Goal: Transaction & Acquisition: Purchase product/service

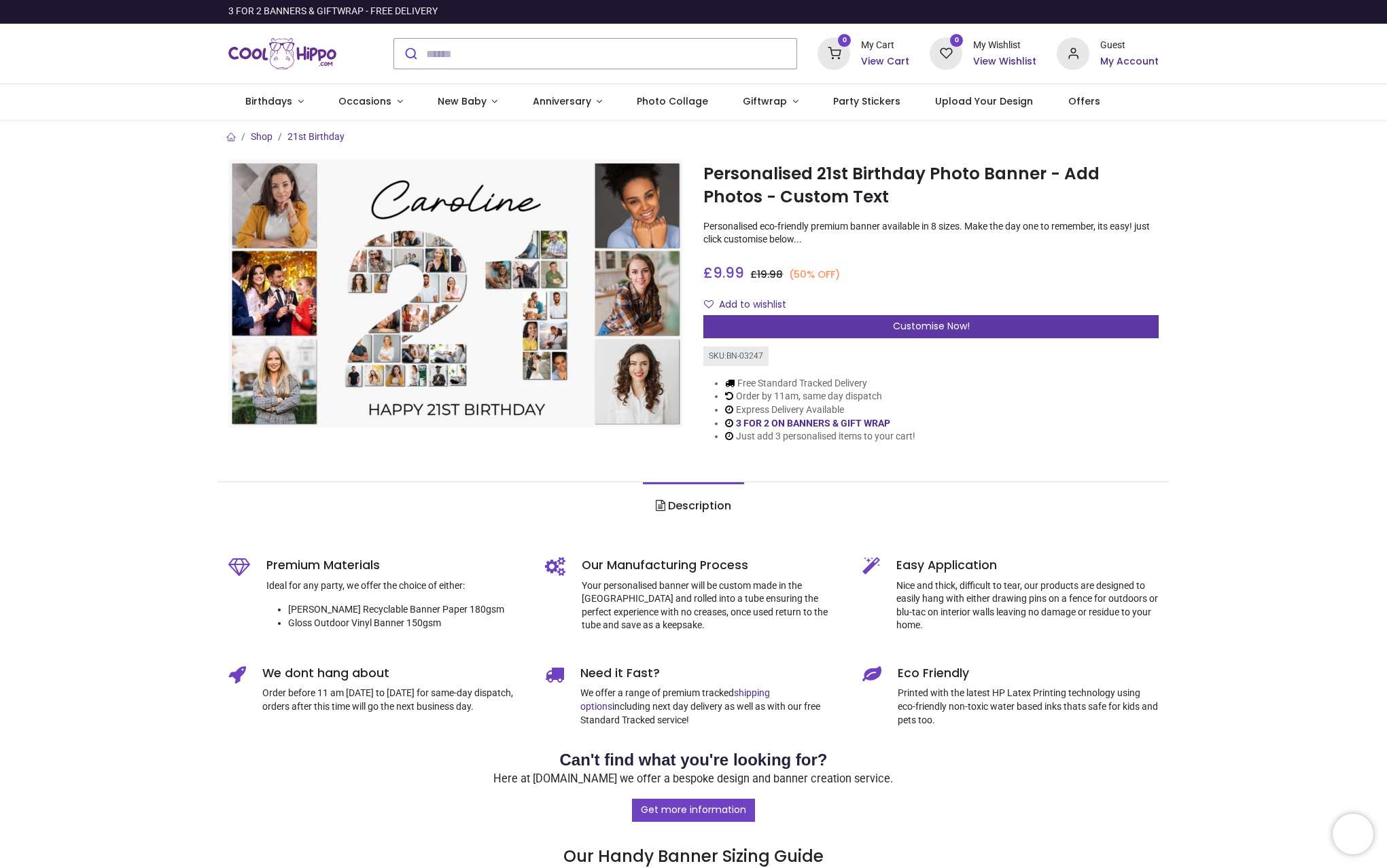
click at [880, 322] on div "Customise Now!" at bounding box center [931, 326] width 455 height 23
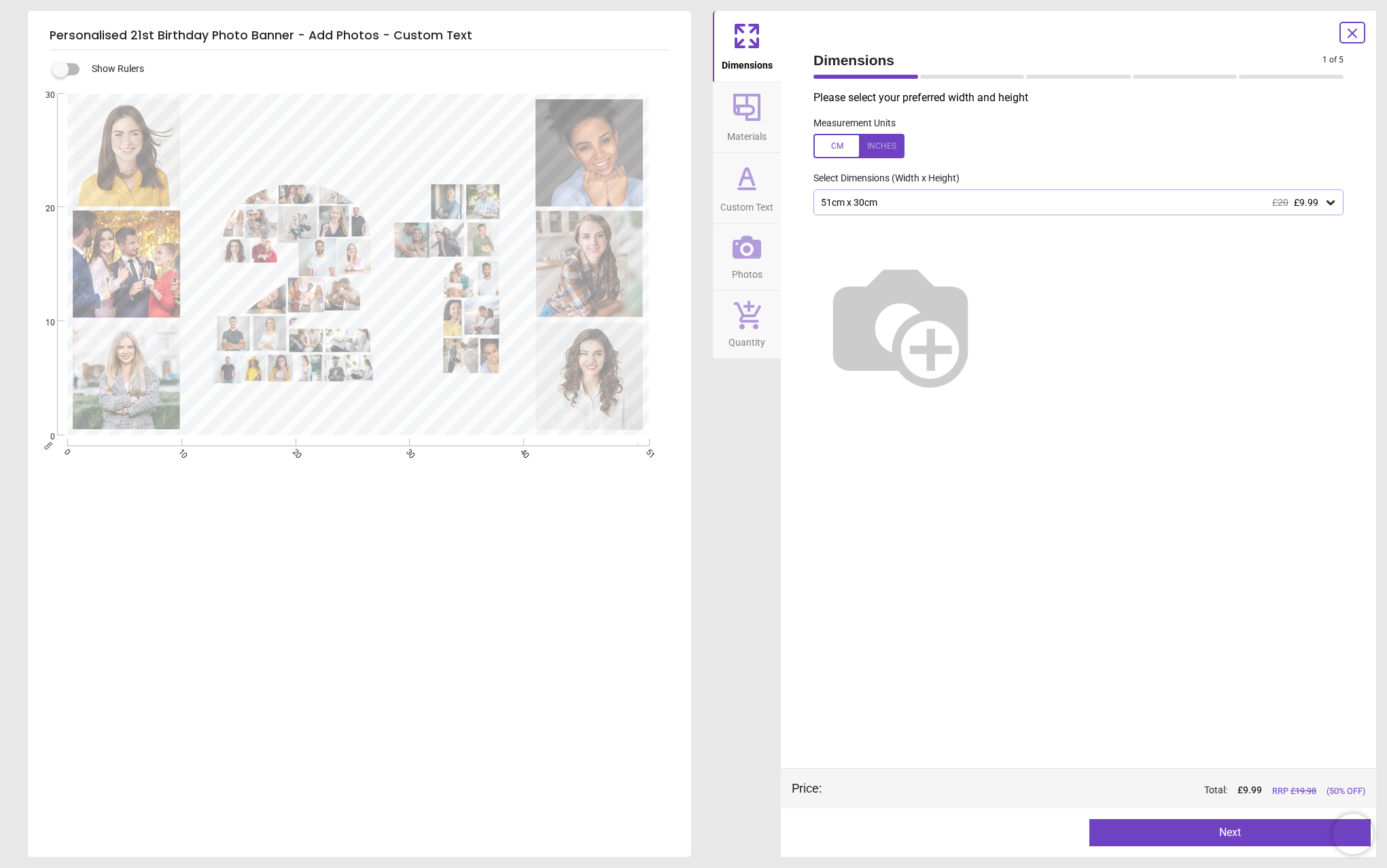
click at [1337, 199] on div "51cm x 30cm £20 £9.99" at bounding box center [1078, 202] width 530 height 26
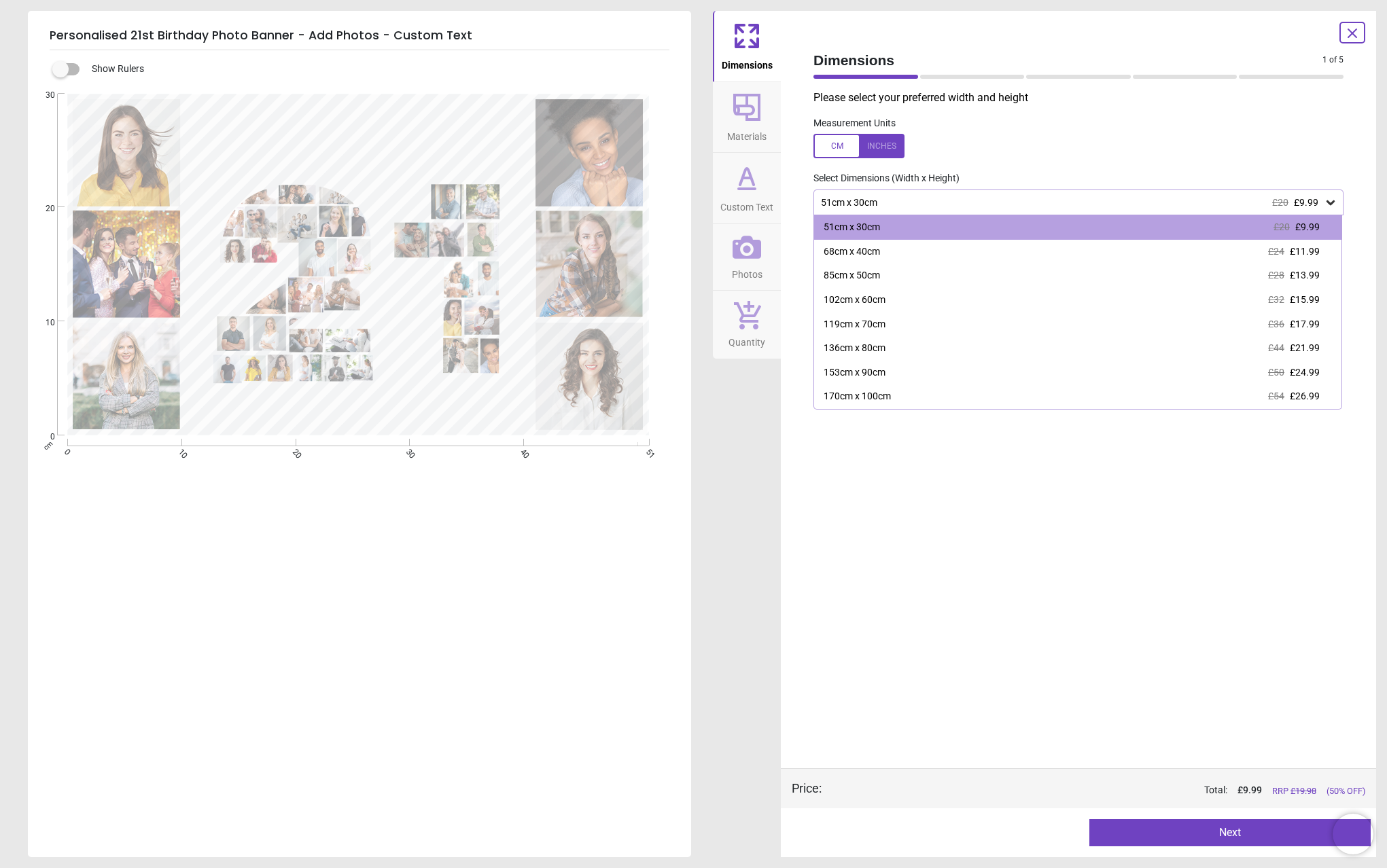
click at [1047, 394] on div "170cm x 100cm £54 £26.99" at bounding box center [1077, 396] width 527 height 24
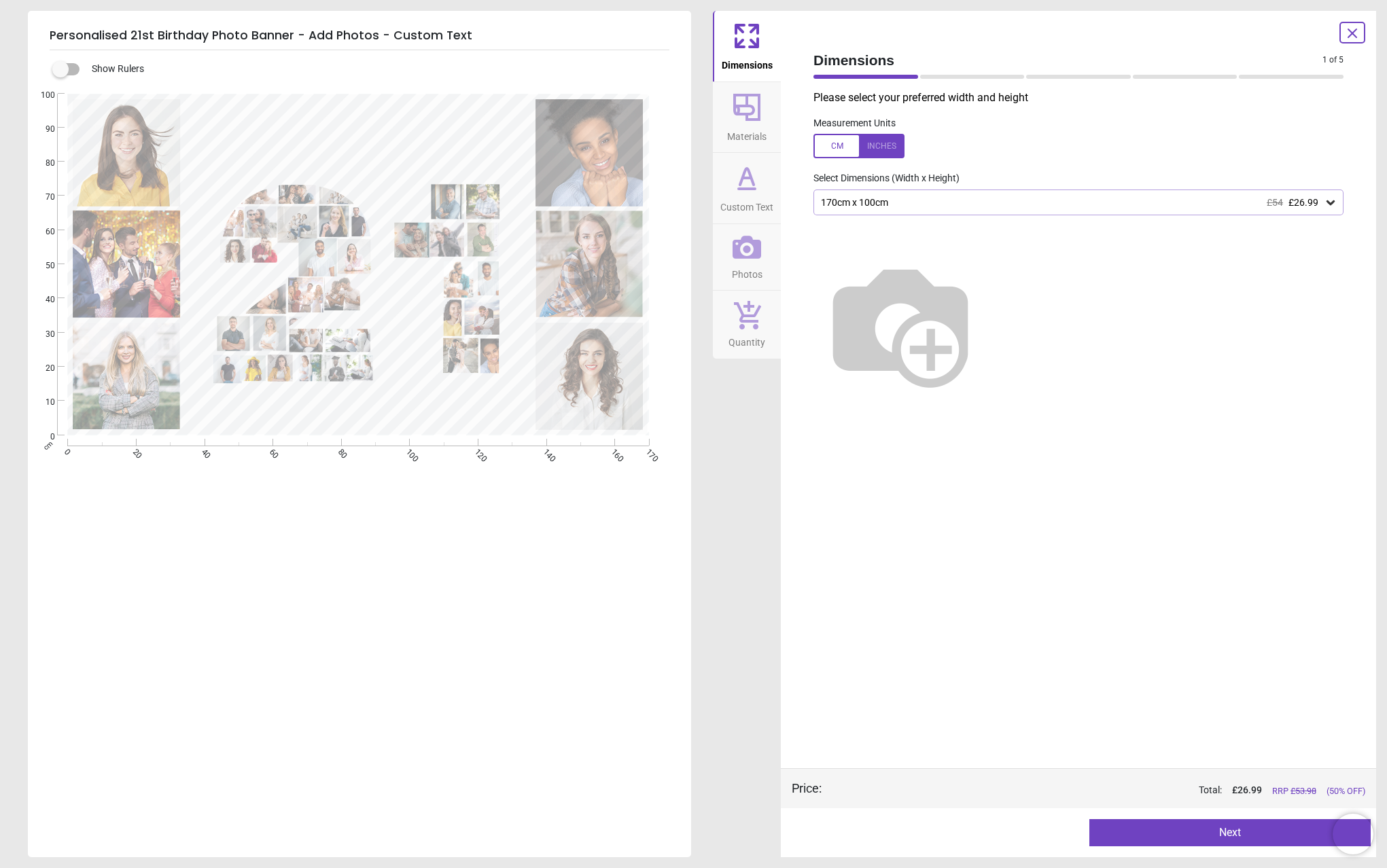
click at [745, 103] on icon at bounding box center [746, 107] width 27 height 27
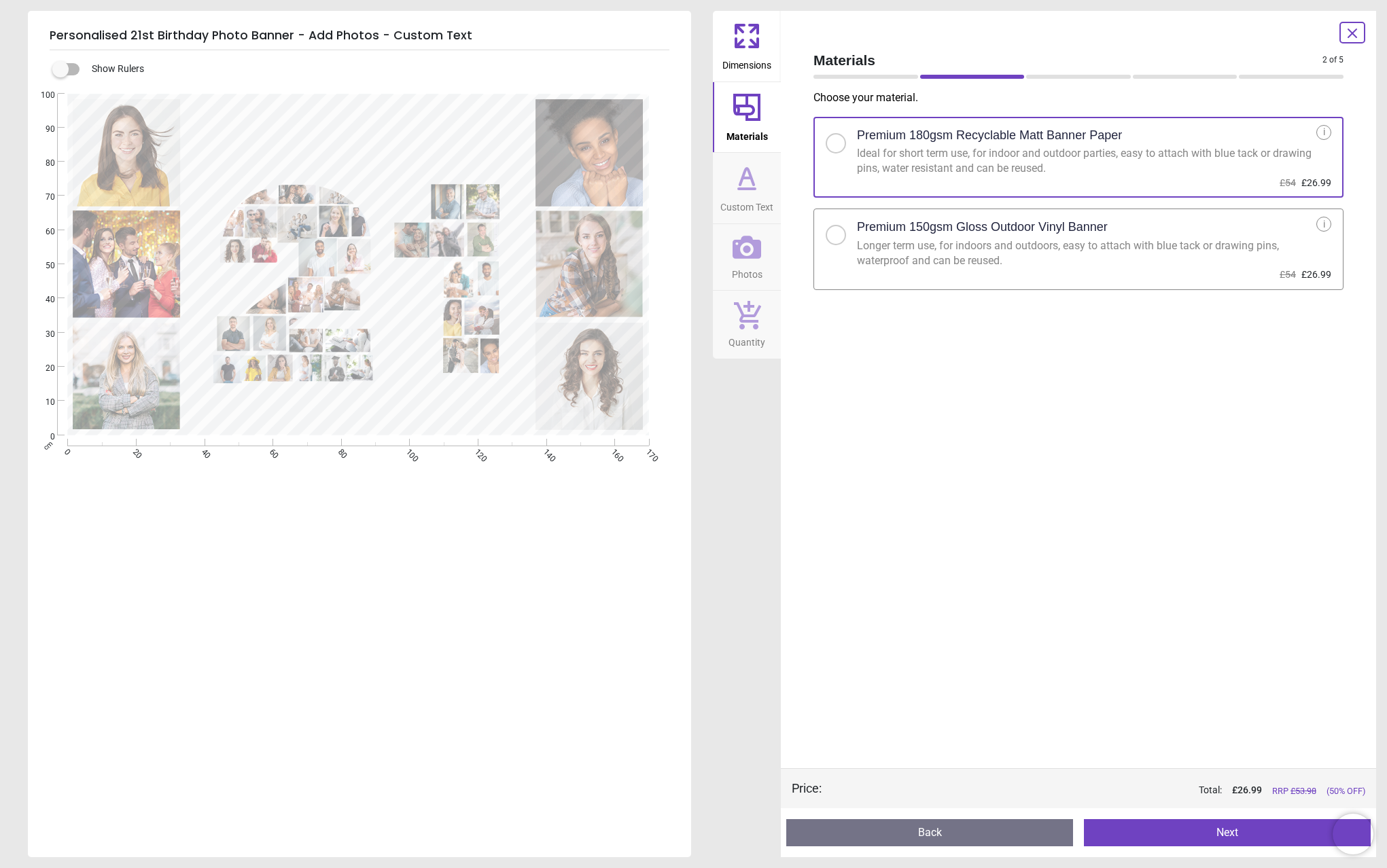
click at [837, 234] on div at bounding box center [835, 235] width 8 height 8
click at [1152, 831] on button "Next" at bounding box center [1227, 832] width 286 height 27
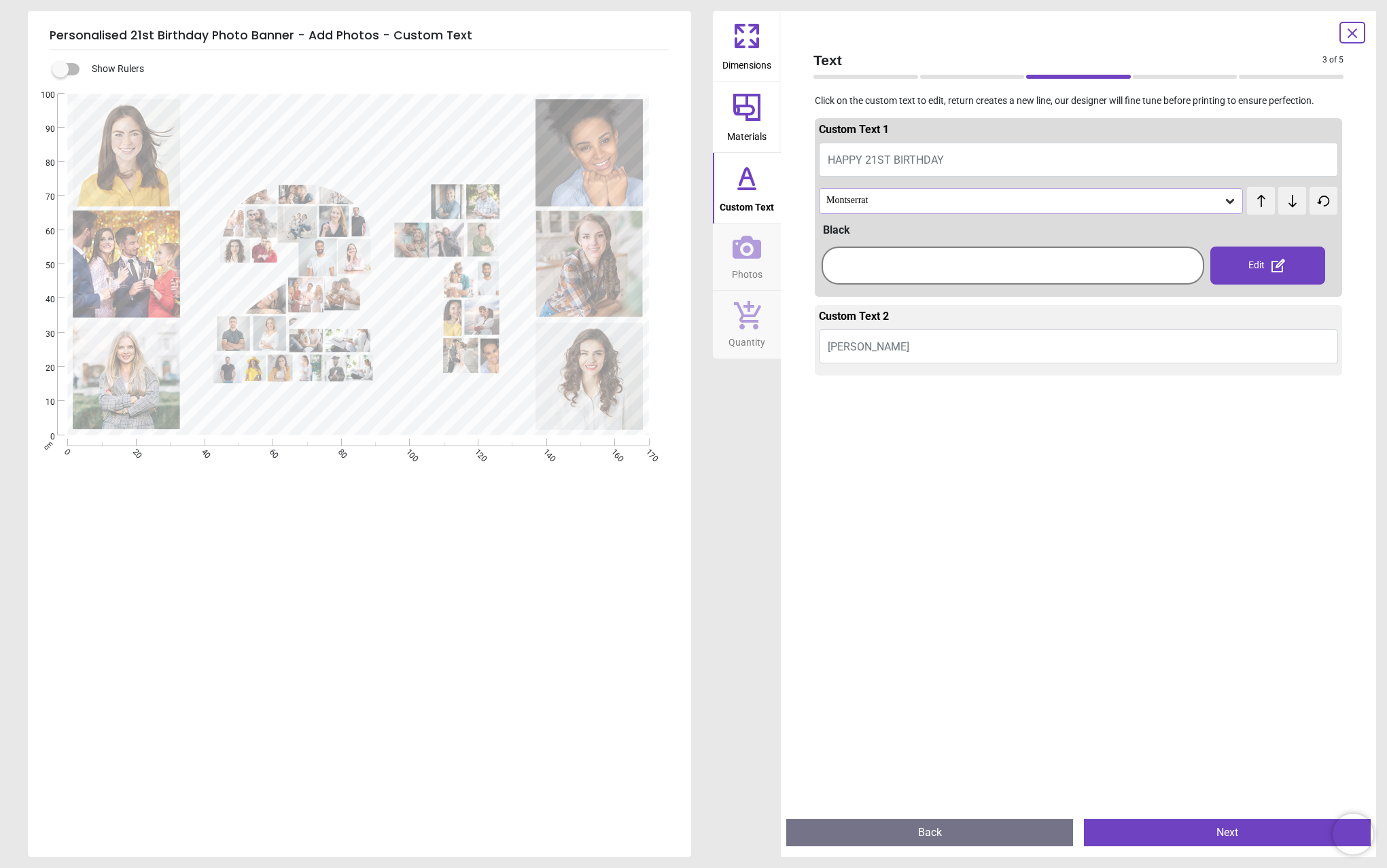
click at [1223, 200] on icon at bounding box center [1229, 200] width 14 height 14
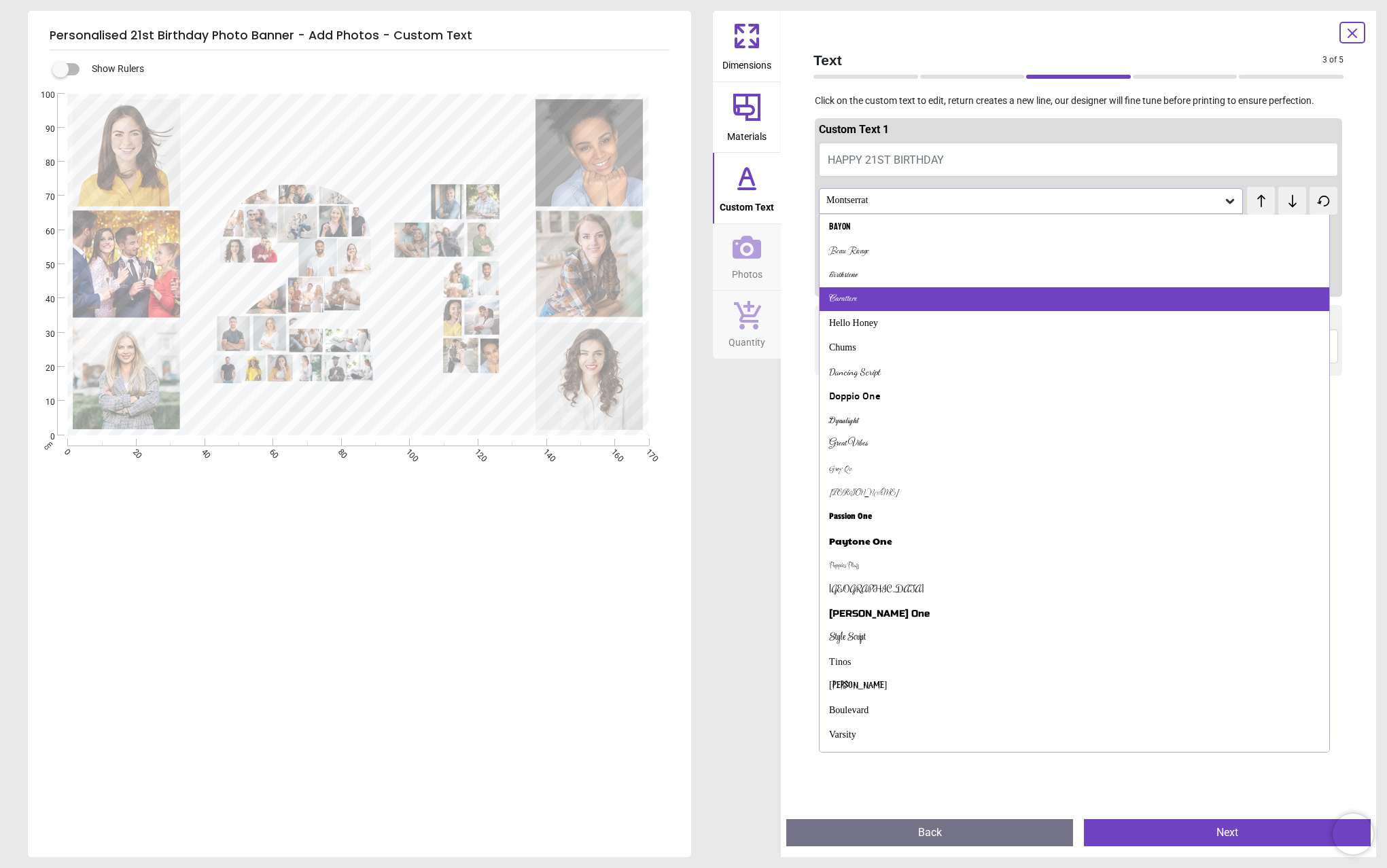
scroll to position [311, 0]
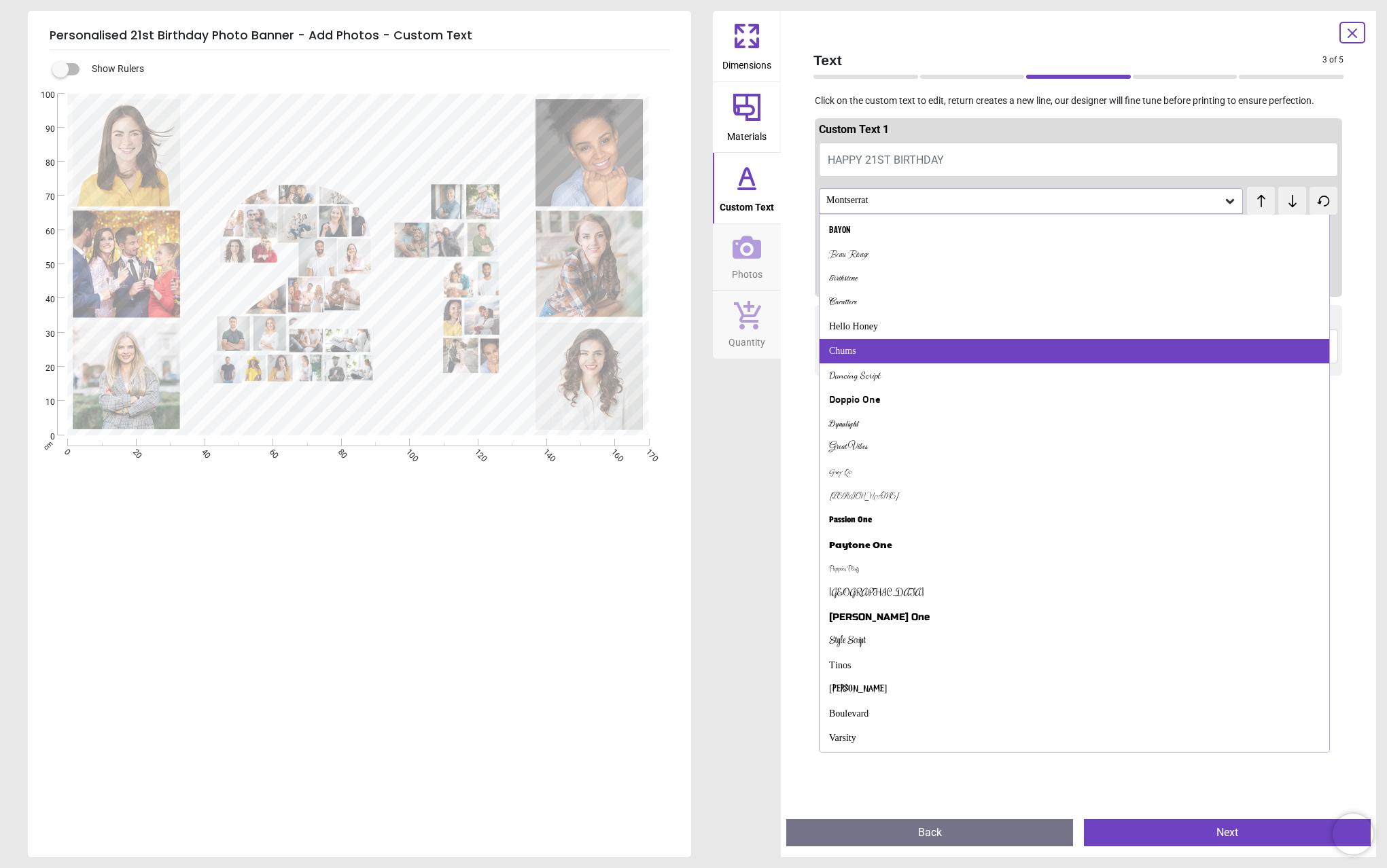
click at [1131, 341] on div "Chums" at bounding box center [1074, 351] width 509 height 24
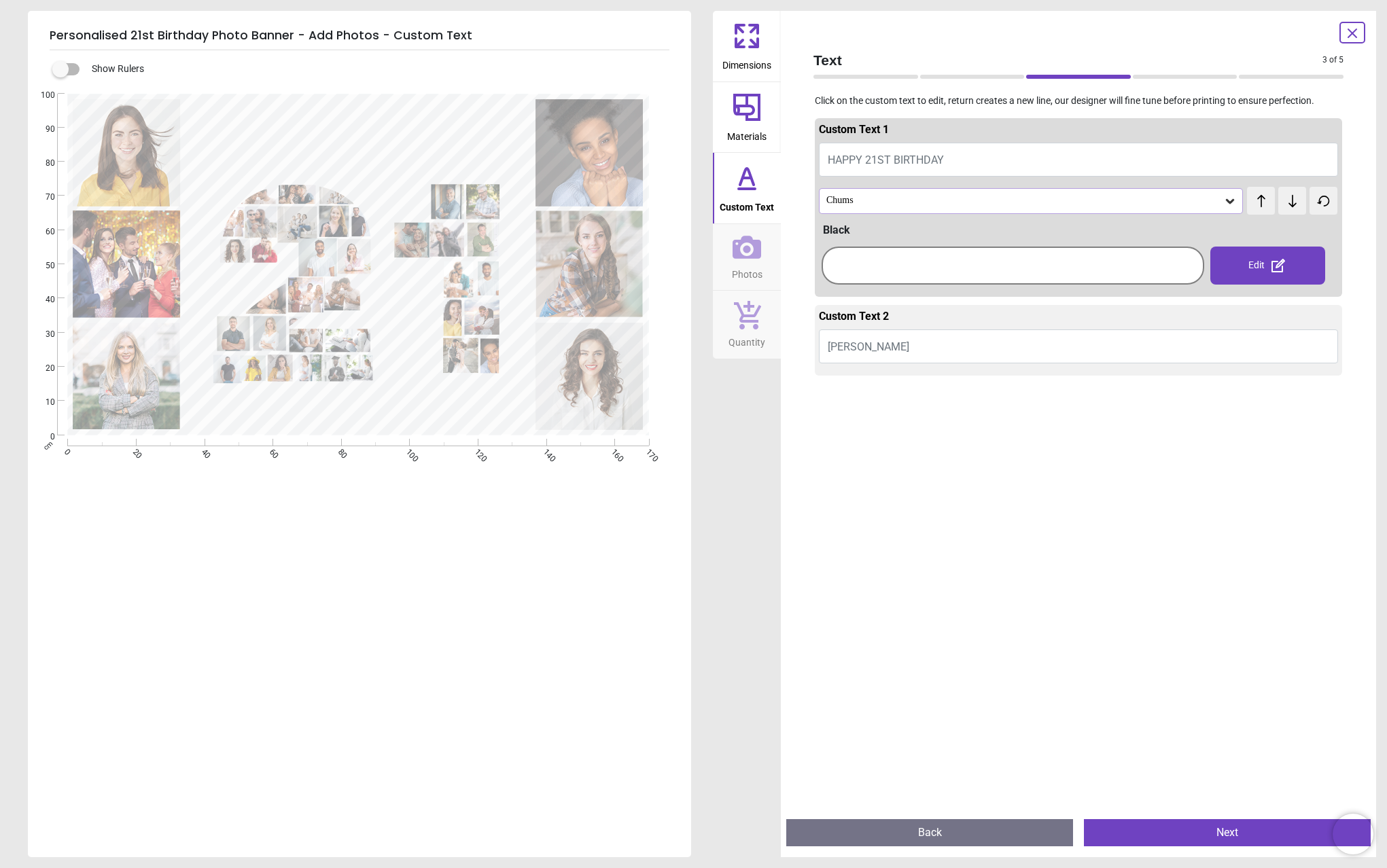
click at [1271, 269] on icon at bounding box center [1278, 265] width 14 height 14
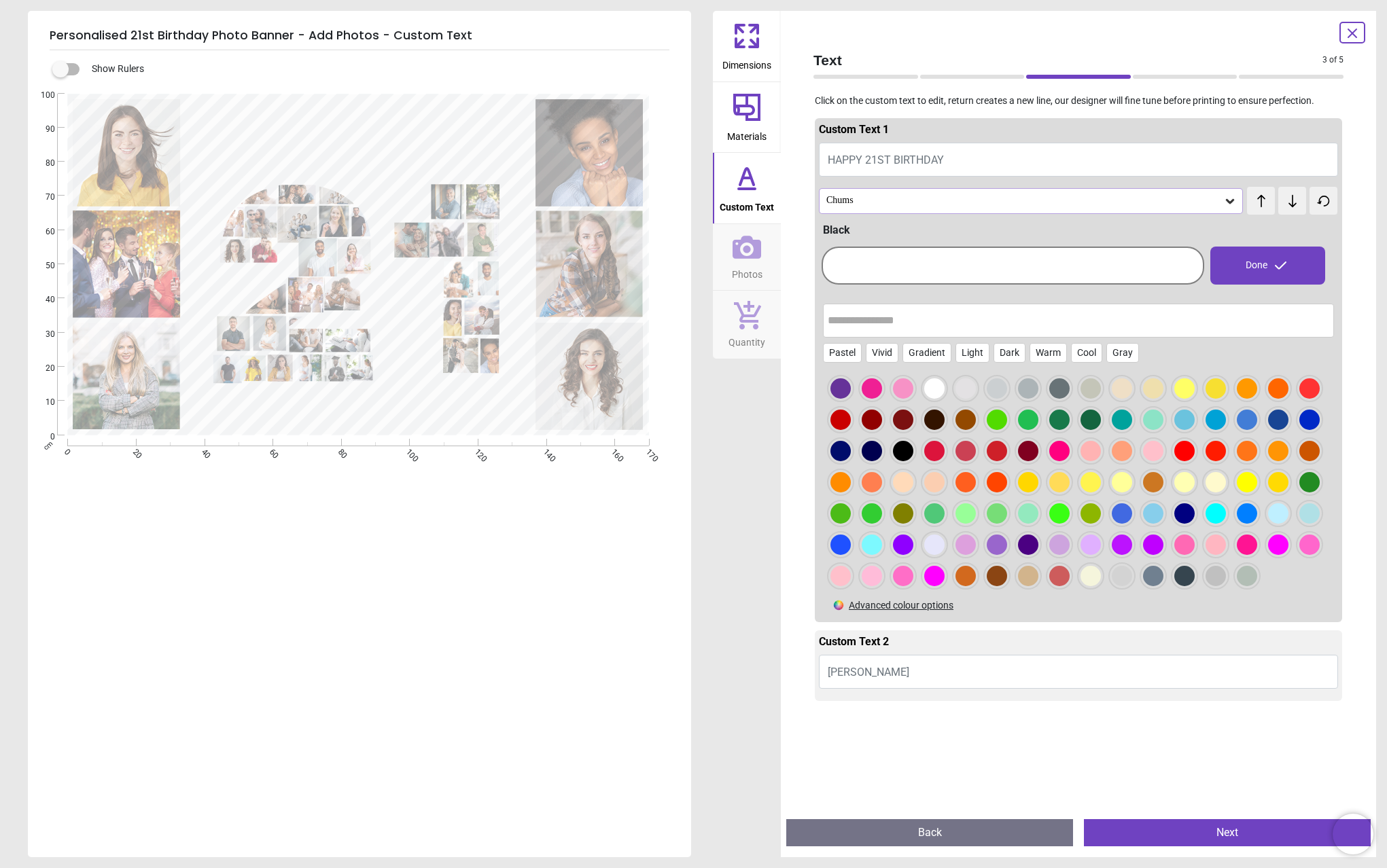
click at [880, 386] on div at bounding box center [872, 389] width 21 height 21
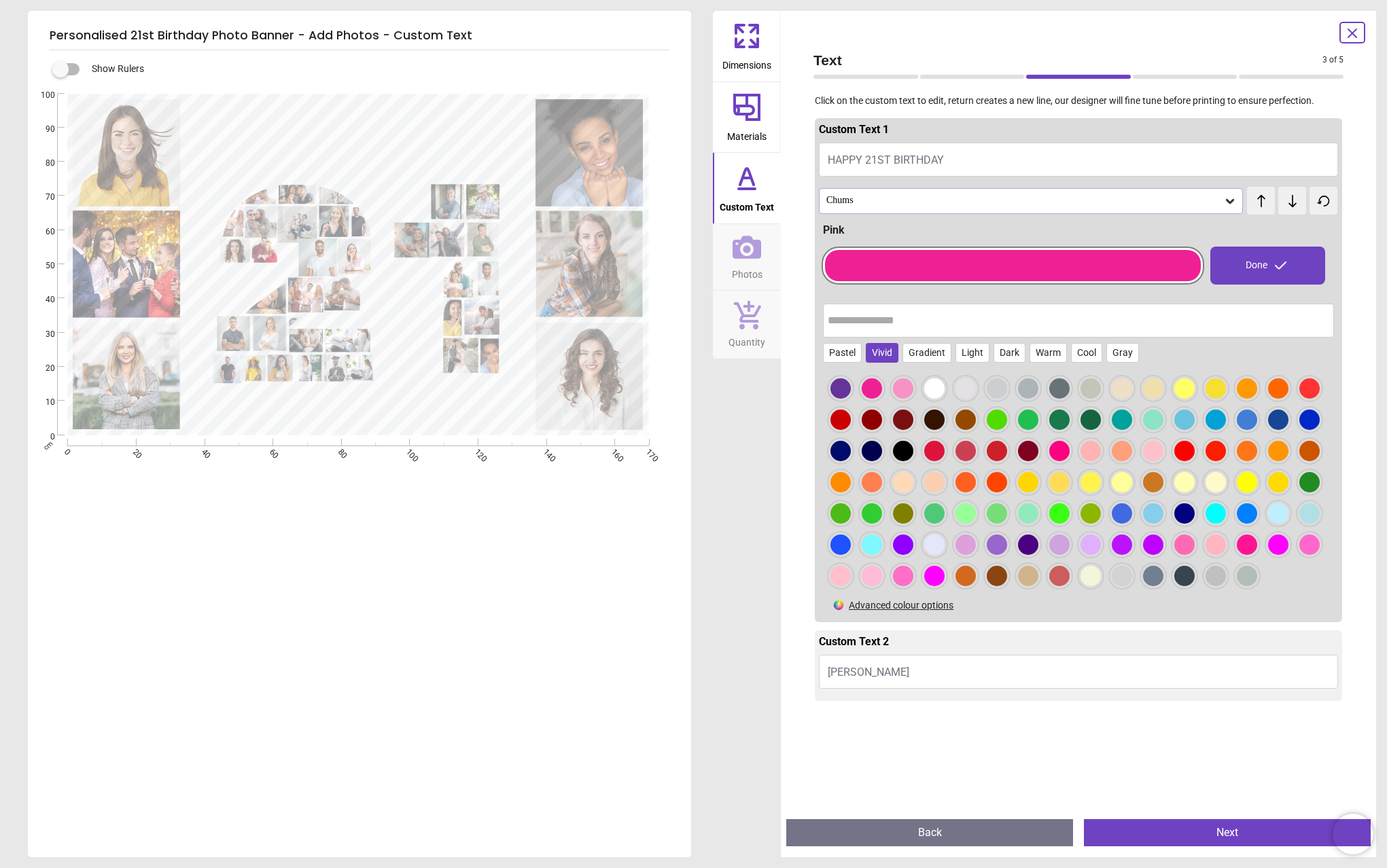
click at [887, 347] on div "Vivid" at bounding box center [881, 353] width 33 height 21
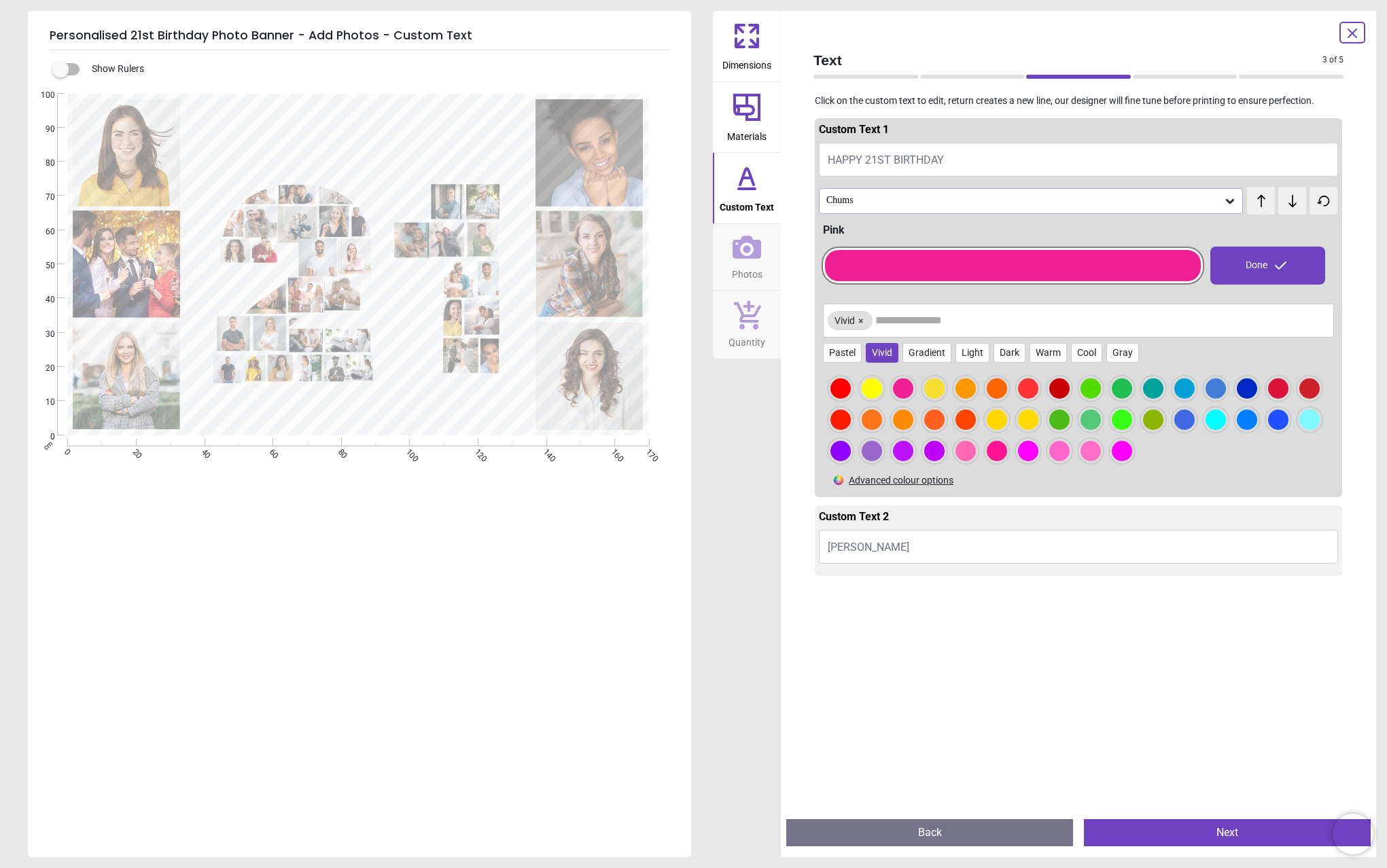
click at [901, 389] on div at bounding box center [903, 389] width 21 height 21
click at [1216, 830] on button "Next" at bounding box center [1227, 832] width 286 height 27
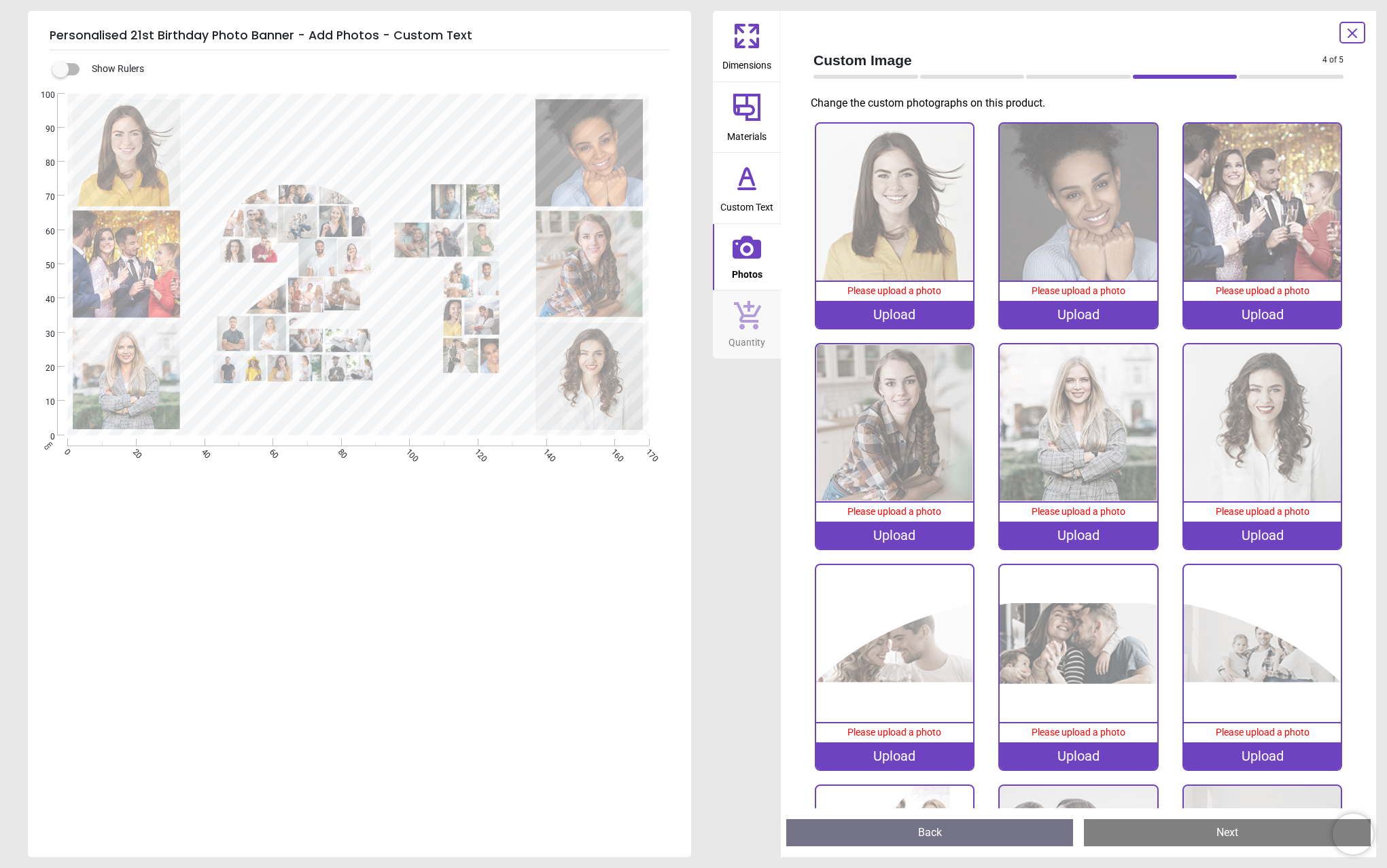
click at [412, 154] on div at bounding box center [358, 265] width 660 height 341
drag, startPoint x: 740, startPoint y: 178, endPoint x: 734, endPoint y: 185, distance: 9.2
click at [739, 179] on icon at bounding box center [746, 177] width 33 height 33
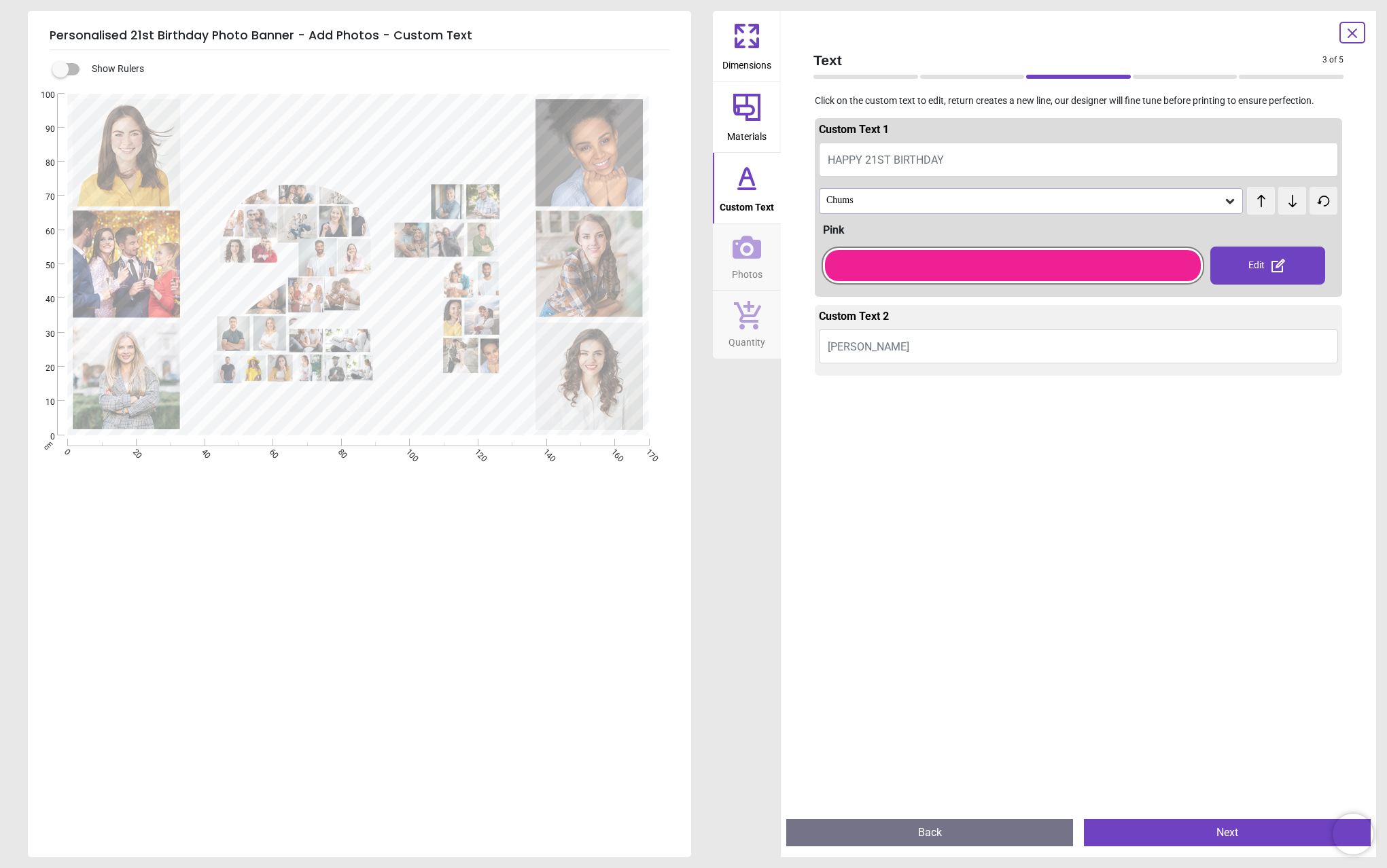
click at [906, 346] on button "[PERSON_NAME]" at bounding box center [1078, 346] width 519 height 34
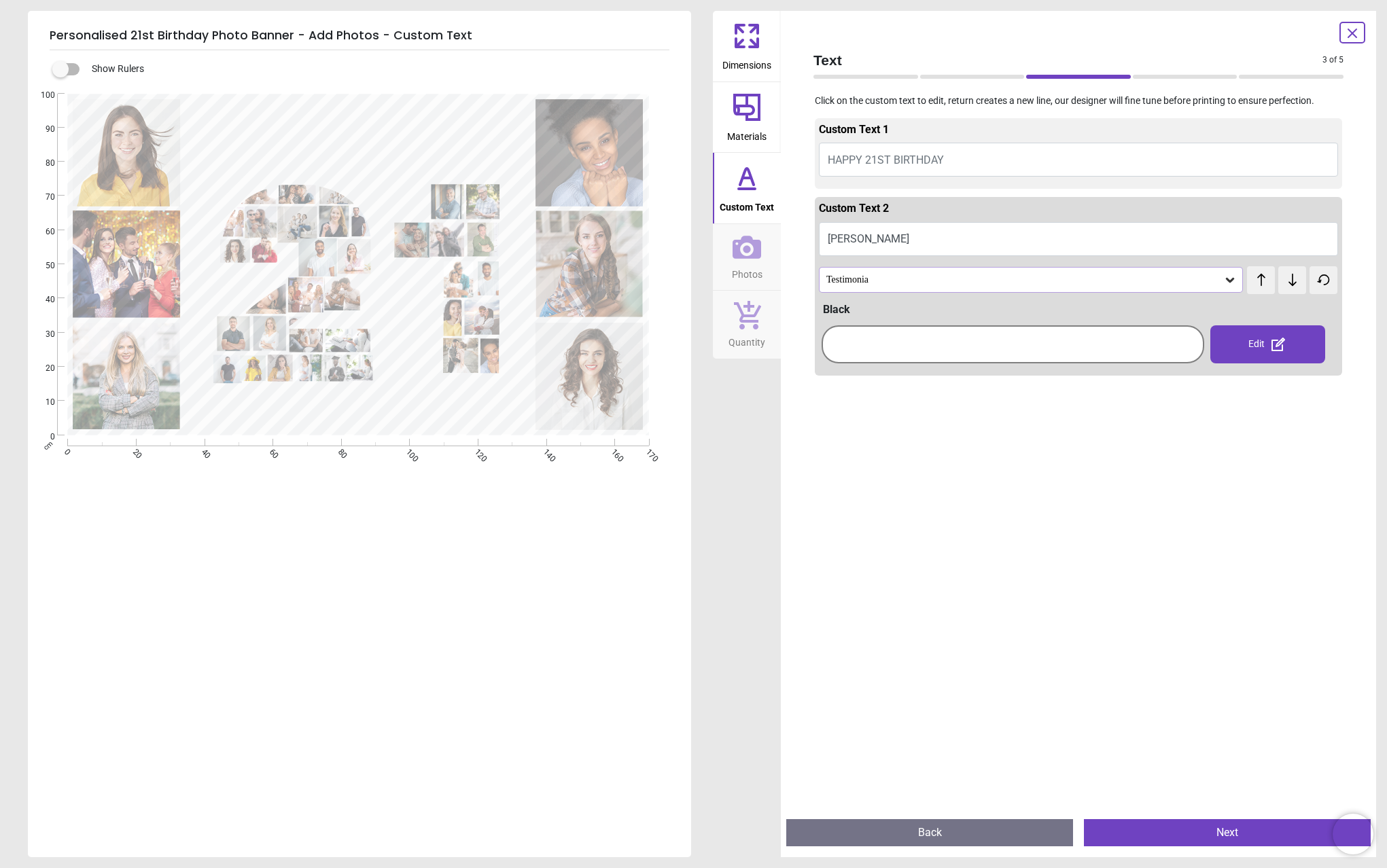
type textarea "*****"
click at [1223, 282] on icon at bounding box center [1229, 280] width 14 height 14
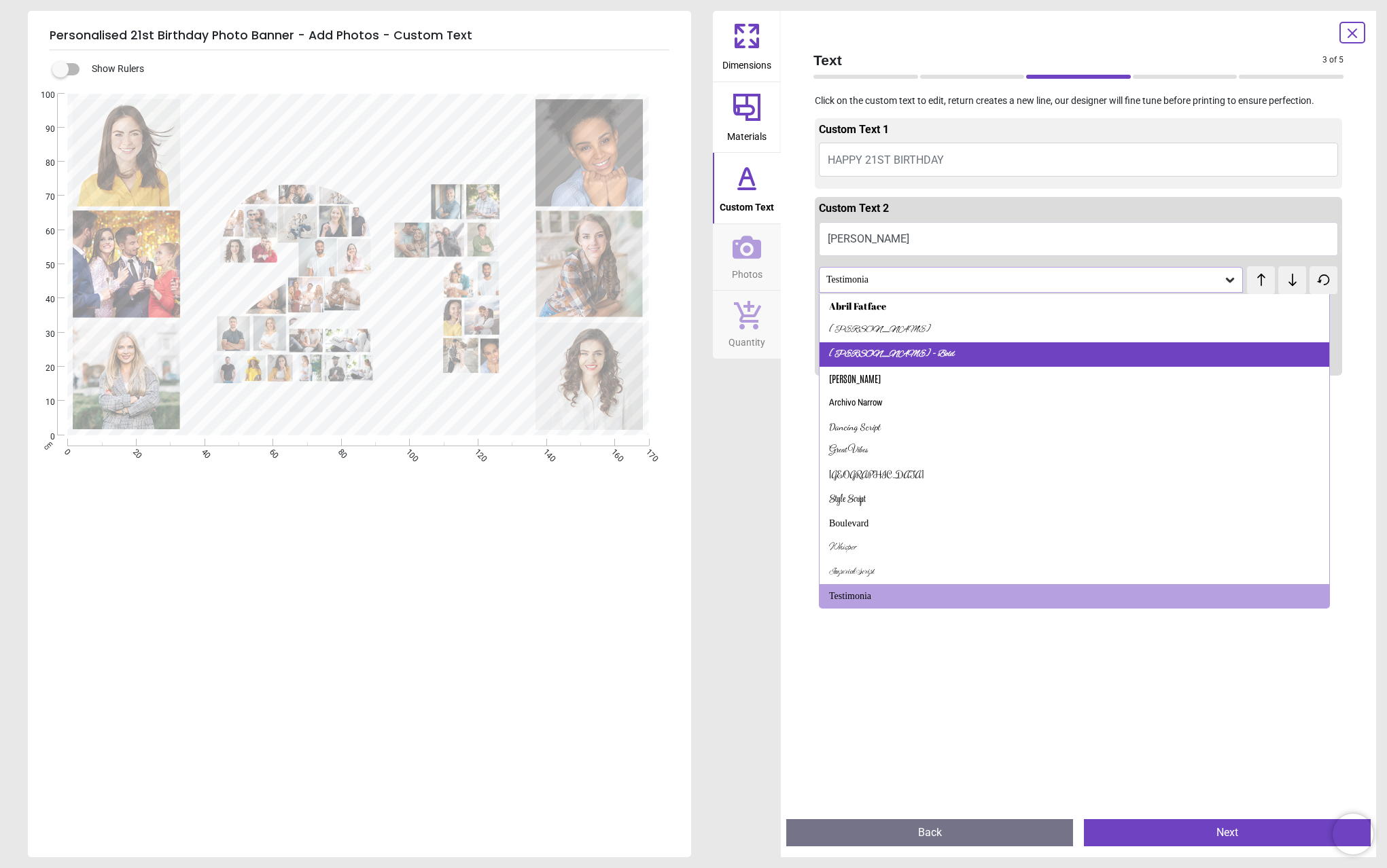
scroll to position [4, 0]
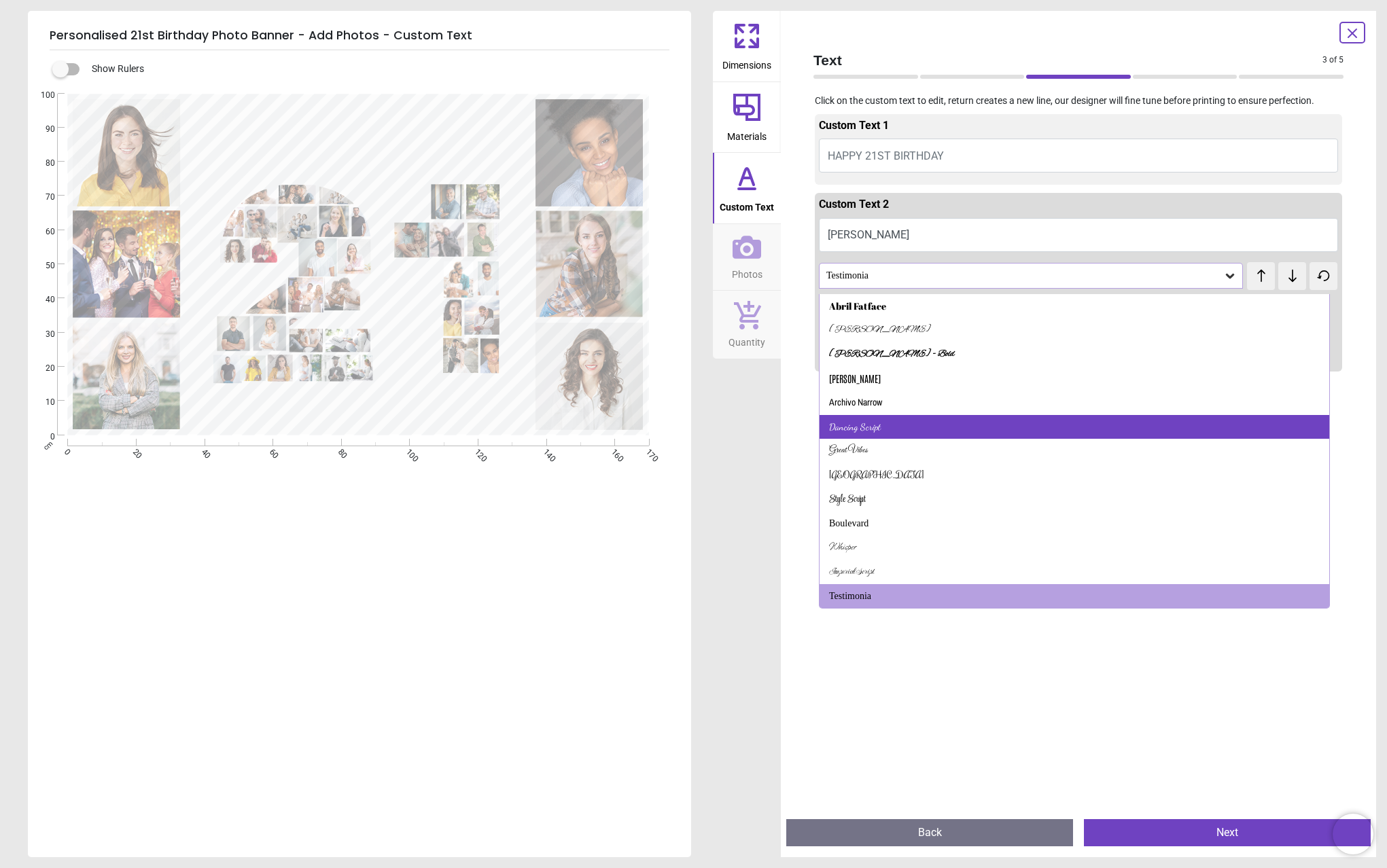
click at [923, 421] on div "Dancing Script" at bounding box center [1074, 427] width 509 height 24
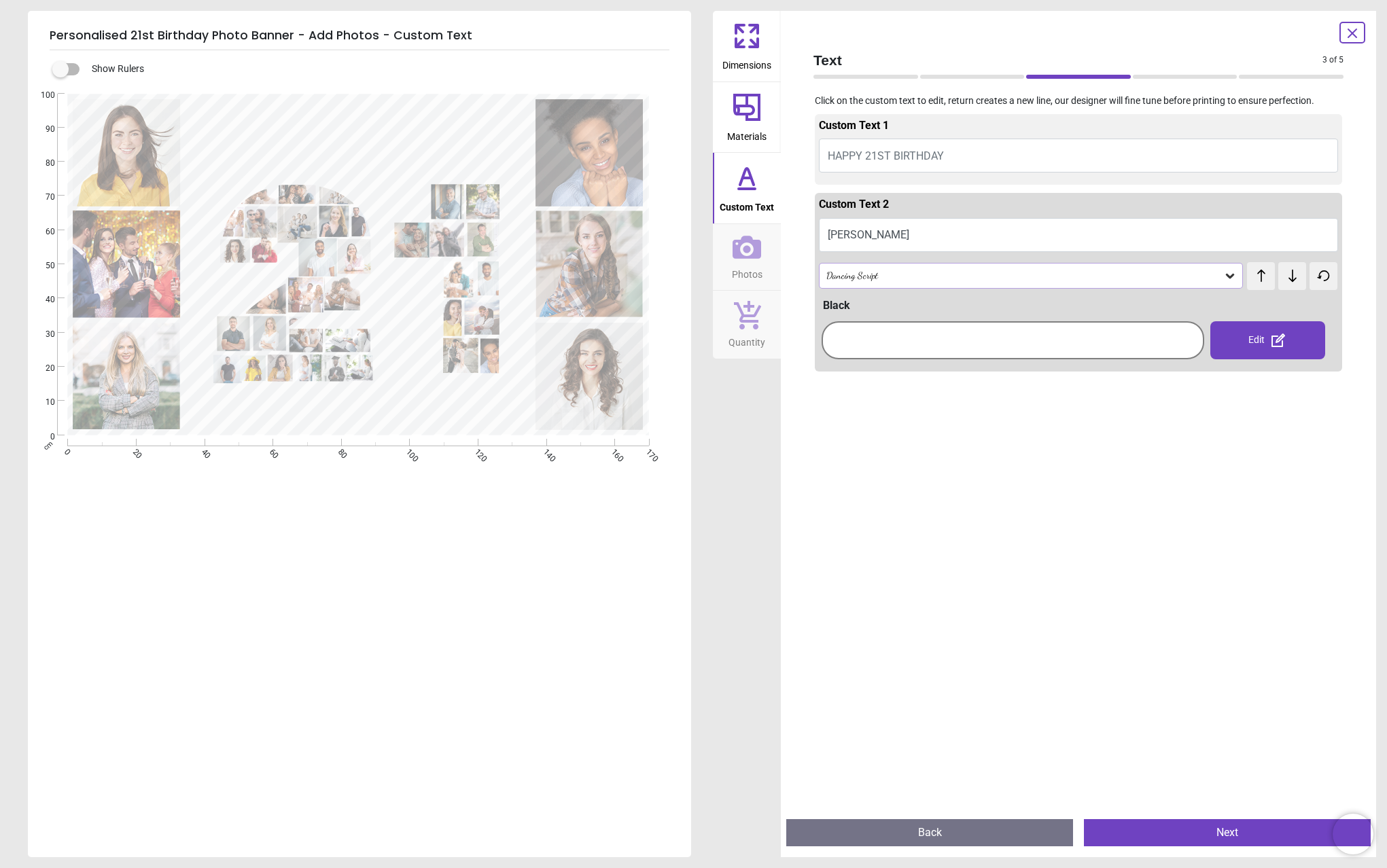
drag, startPoint x: 1230, startPoint y: 333, endPoint x: 1214, endPoint y: 341, distance: 17.9
click at [1230, 333] on div "Edit" at bounding box center [1267, 340] width 115 height 38
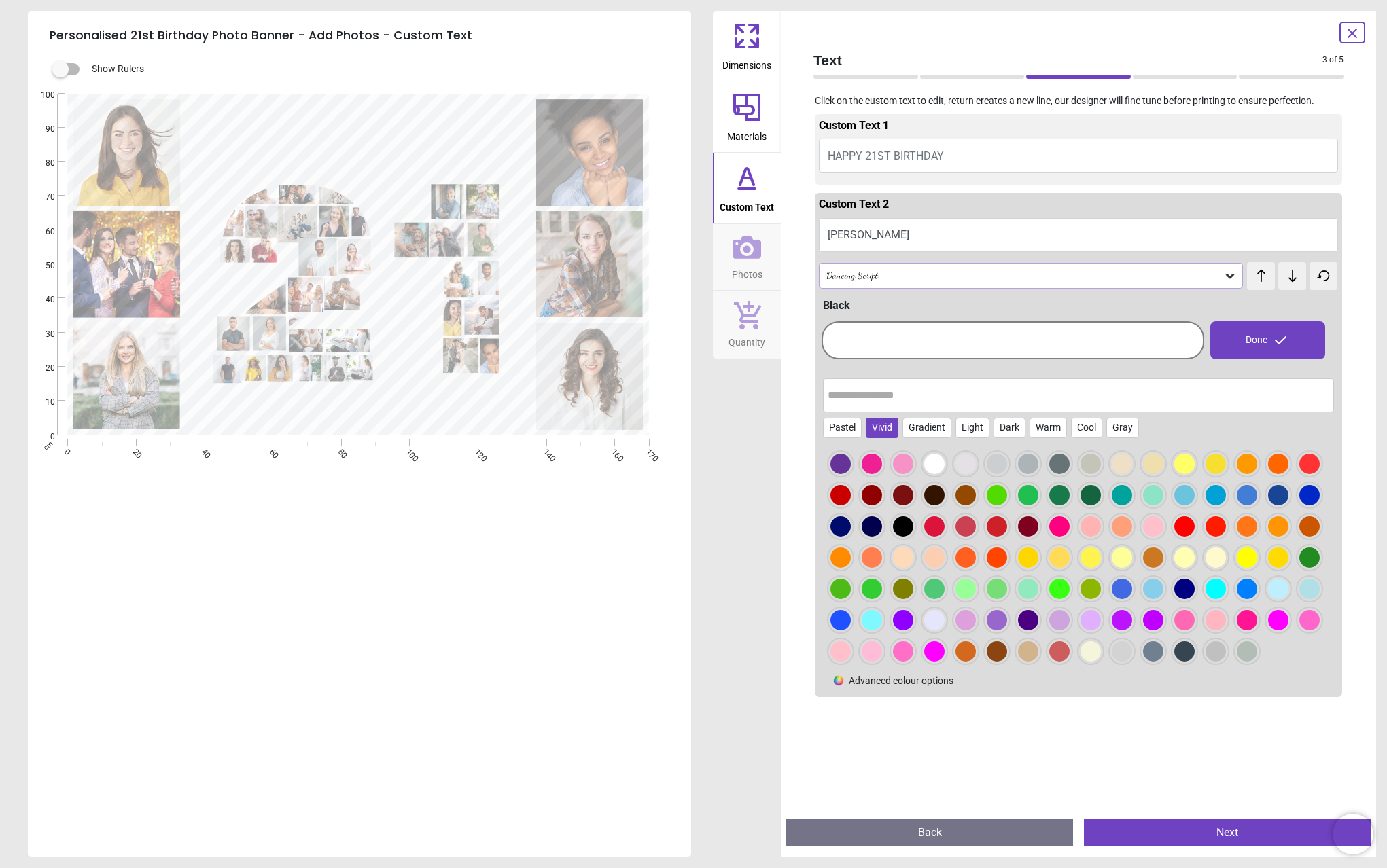
click at [889, 425] on div "Vivid" at bounding box center [881, 428] width 33 height 21
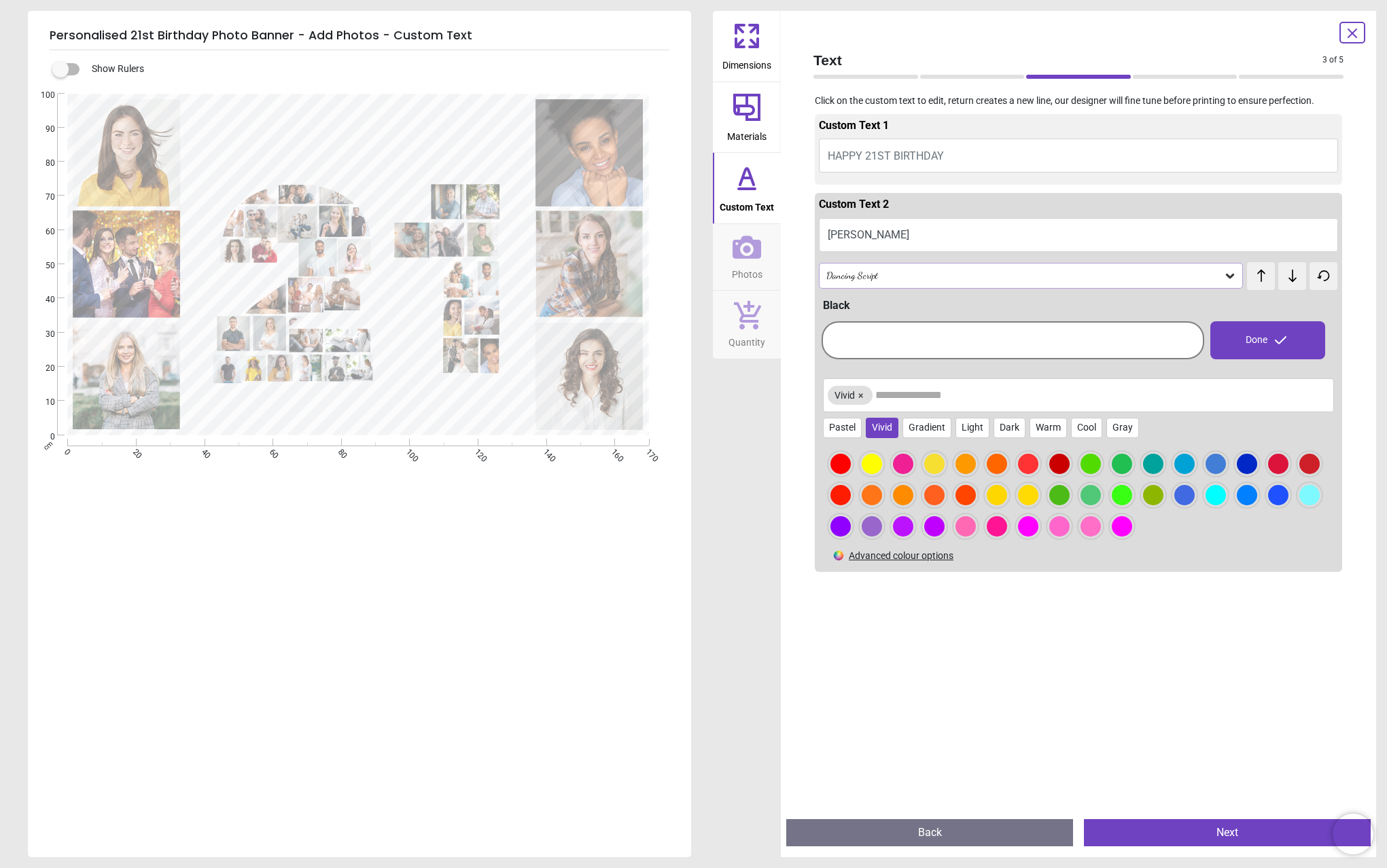
click at [907, 457] on div at bounding box center [903, 464] width 21 height 21
click at [1184, 823] on button "Next" at bounding box center [1227, 832] width 286 height 27
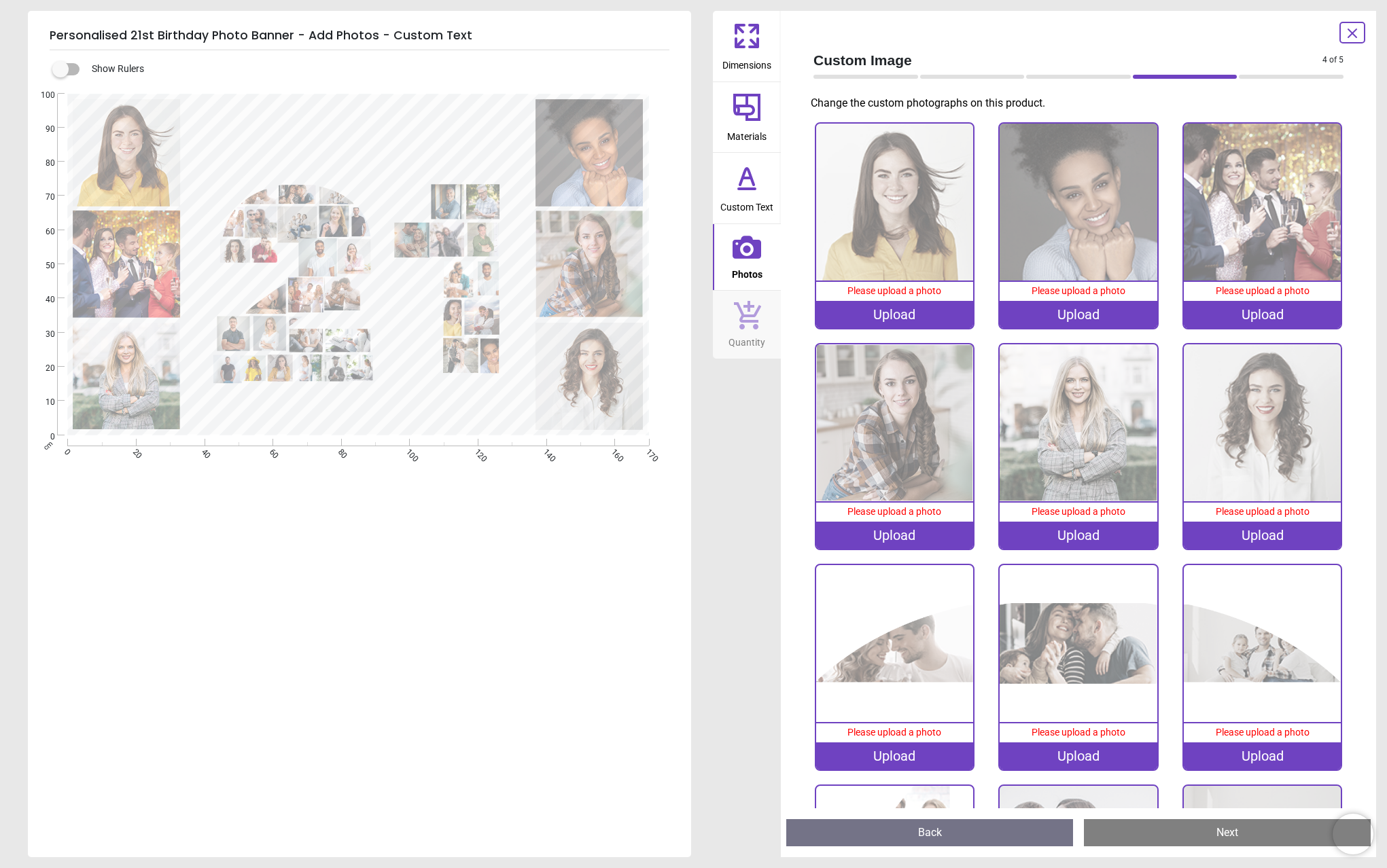
click at [899, 258] on img at bounding box center [895, 202] width 157 height 157
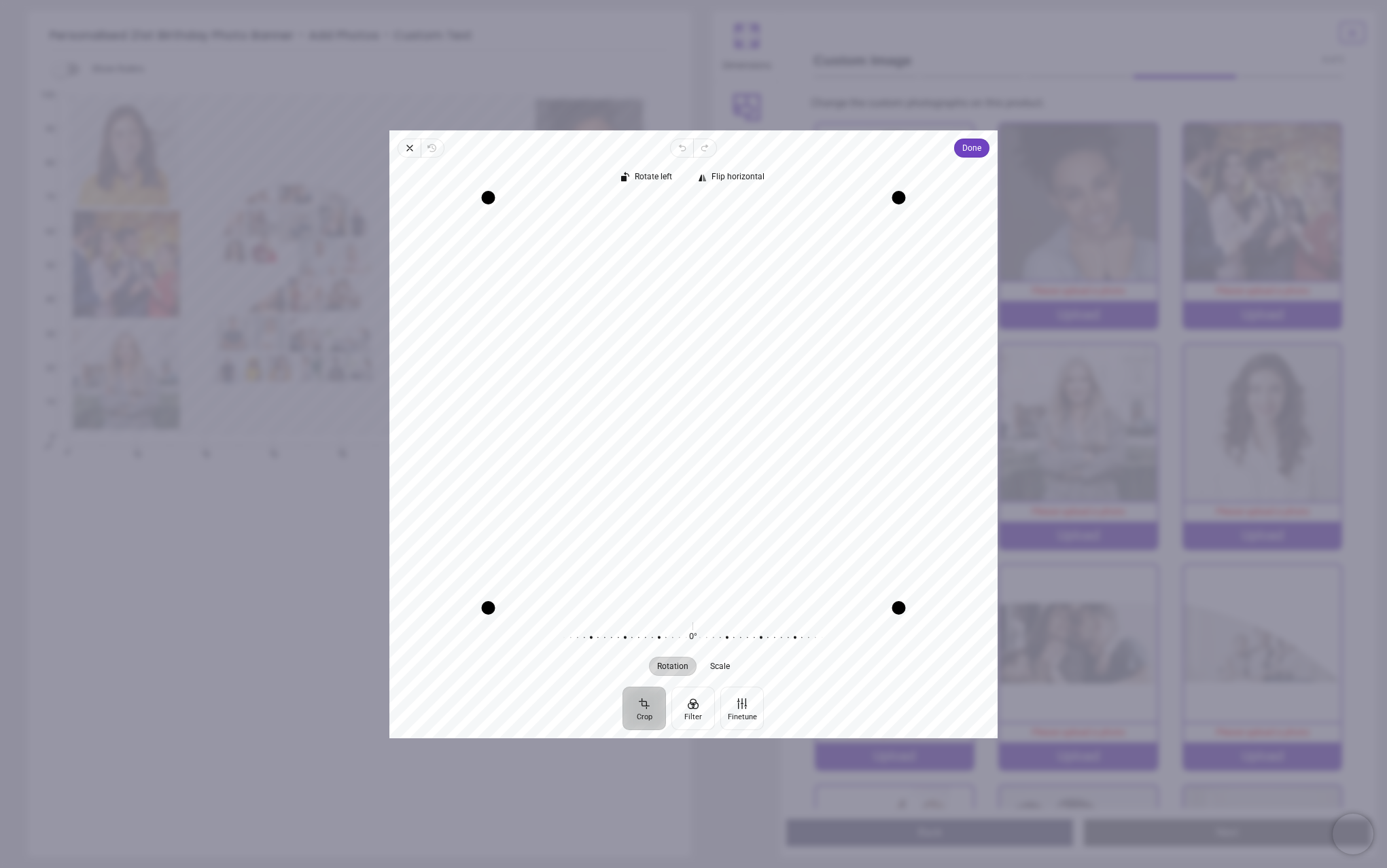
drag, startPoint x: 792, startPoint y: 486, endPoint x: 766, endPoint y: 563, distance: 81.3
click at [766, 563] on div "Recenter" at bounding box center [693, 402] width 587 height 409
click at [974, 147] on span "Done" at bounding box center [971, 147] width 19 height 16
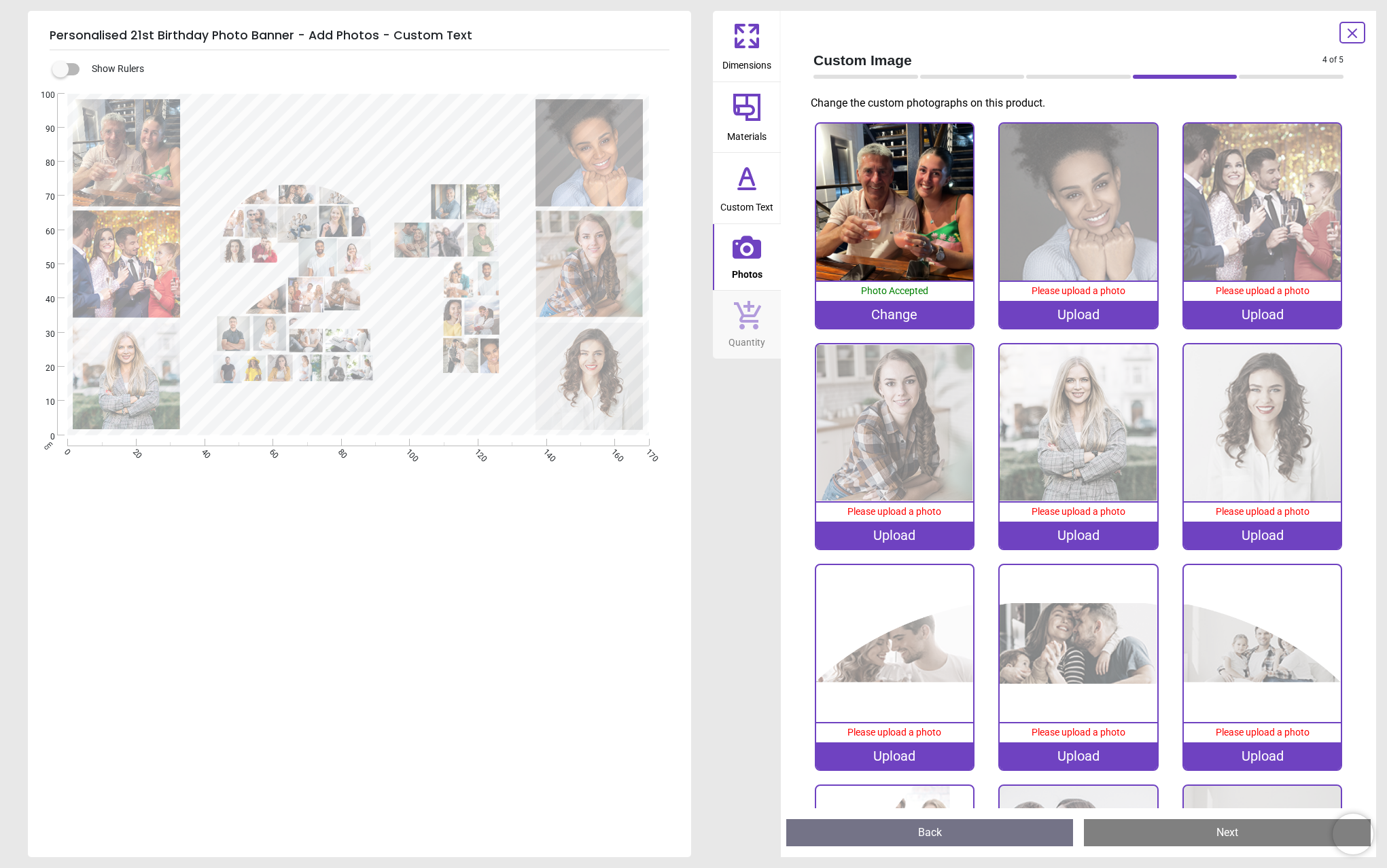
click at [594, 157] on image at bounding box center [589, 152] width 107 height 107
click at [596, 159] on image at bounding box center [589, 152] width 107 height 107
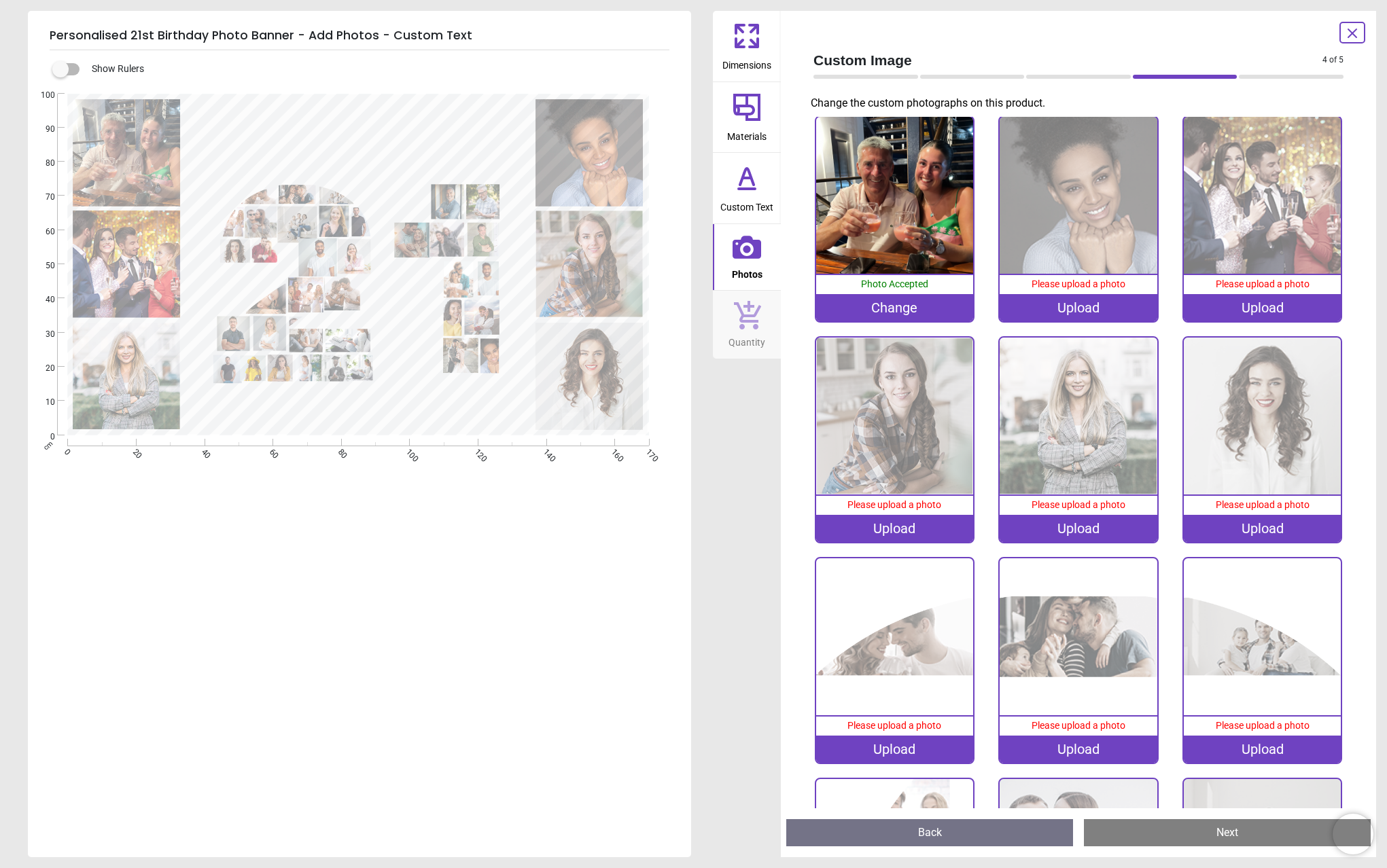
click at [1074, 304] on div "Upload" at bounding box center [1077, 307] width 157 height 27
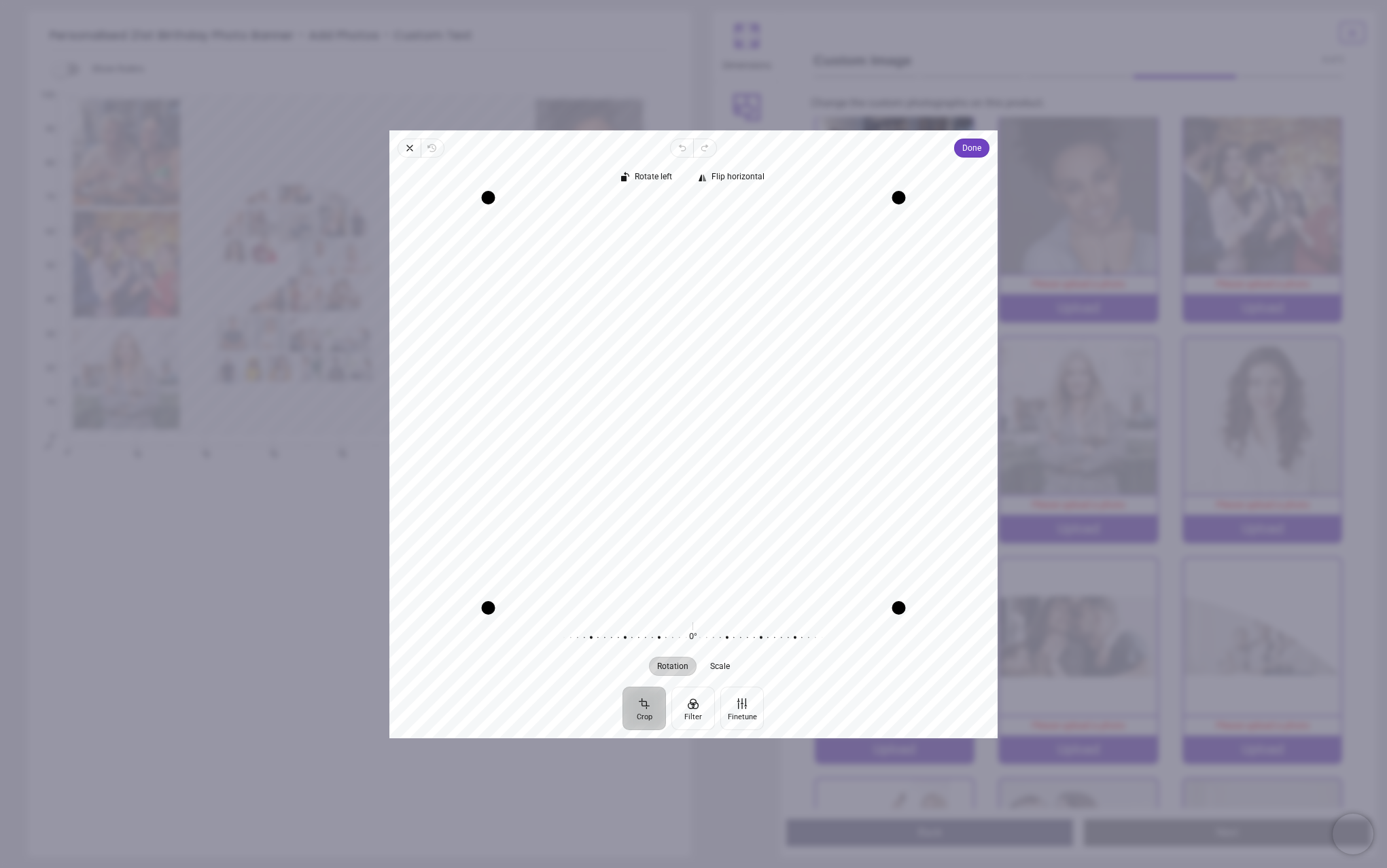
drag, startPoint x: 723, startPoint y: 461, endPoint x: 745, endPoint y: 464, distance: 22.2
click at [745, 464] on div "Recenter" at bounding box center [693, 402] width 587 height 409
click at [964, 151] on span "Done" at bounding box center [971, 147] width 19 height 16
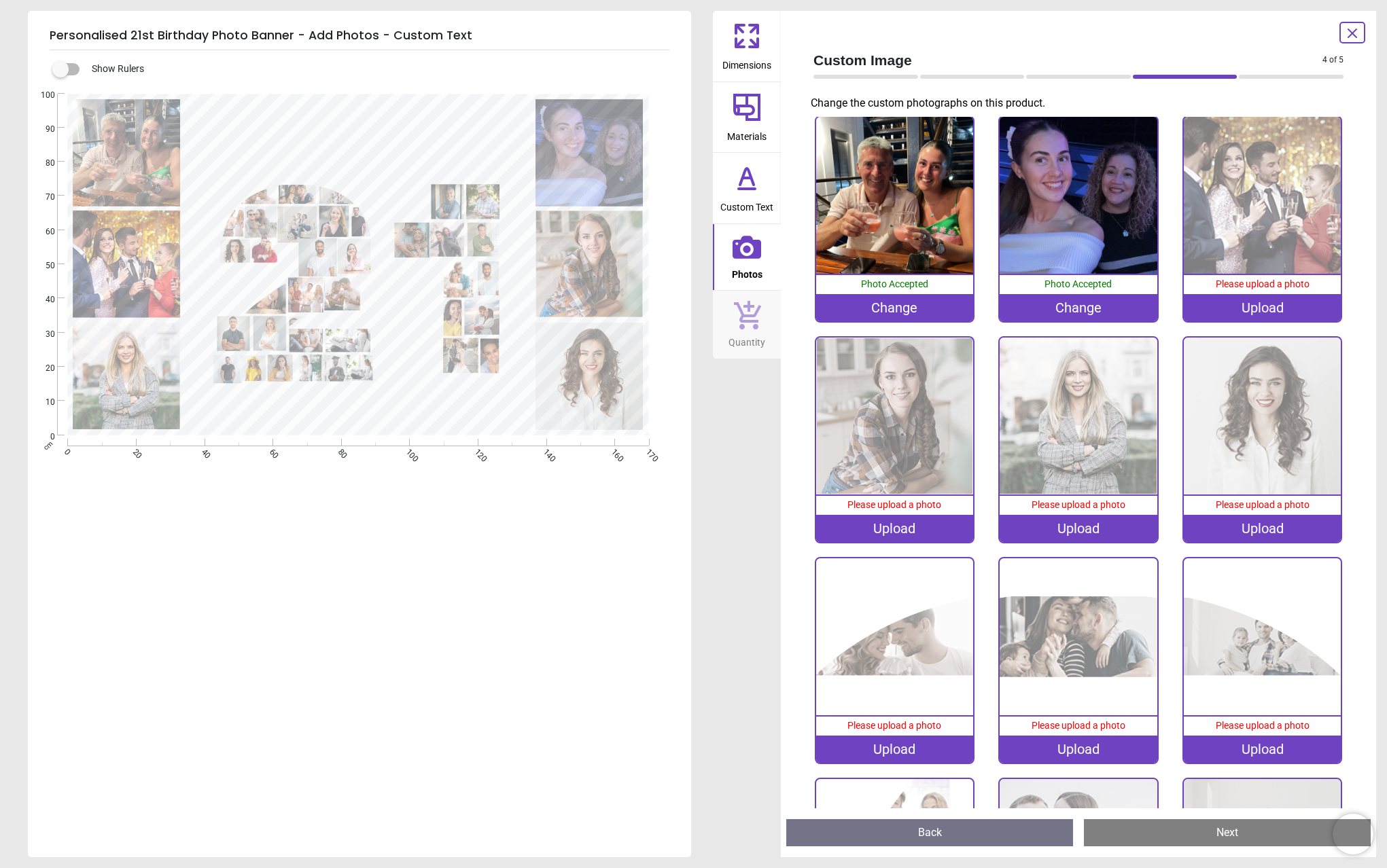
click at [1251, 301] on div "Upload" at bounding box center [1262, 307] width 157 height 27
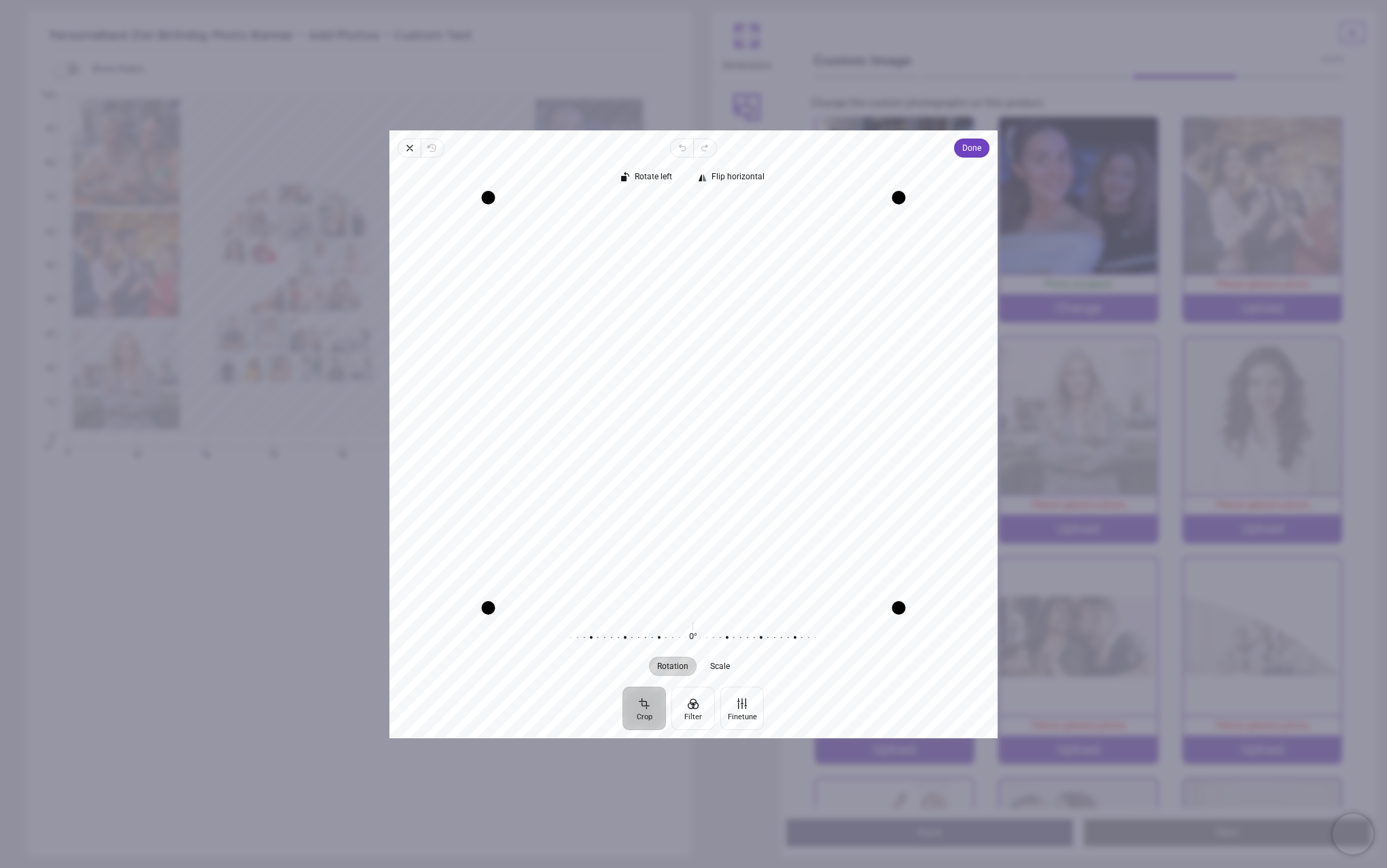
drag, startPoint x: 796, startPoint y: 496, endPoint x: 801, endPoint y: 432, distance: 64.2
click at [801, 432] on div "Recenter" at bounding box center [693, 402] width 587 height 409
click at [964, 153] on span "Done" at bounding box center [971, 147] width 19 height 16
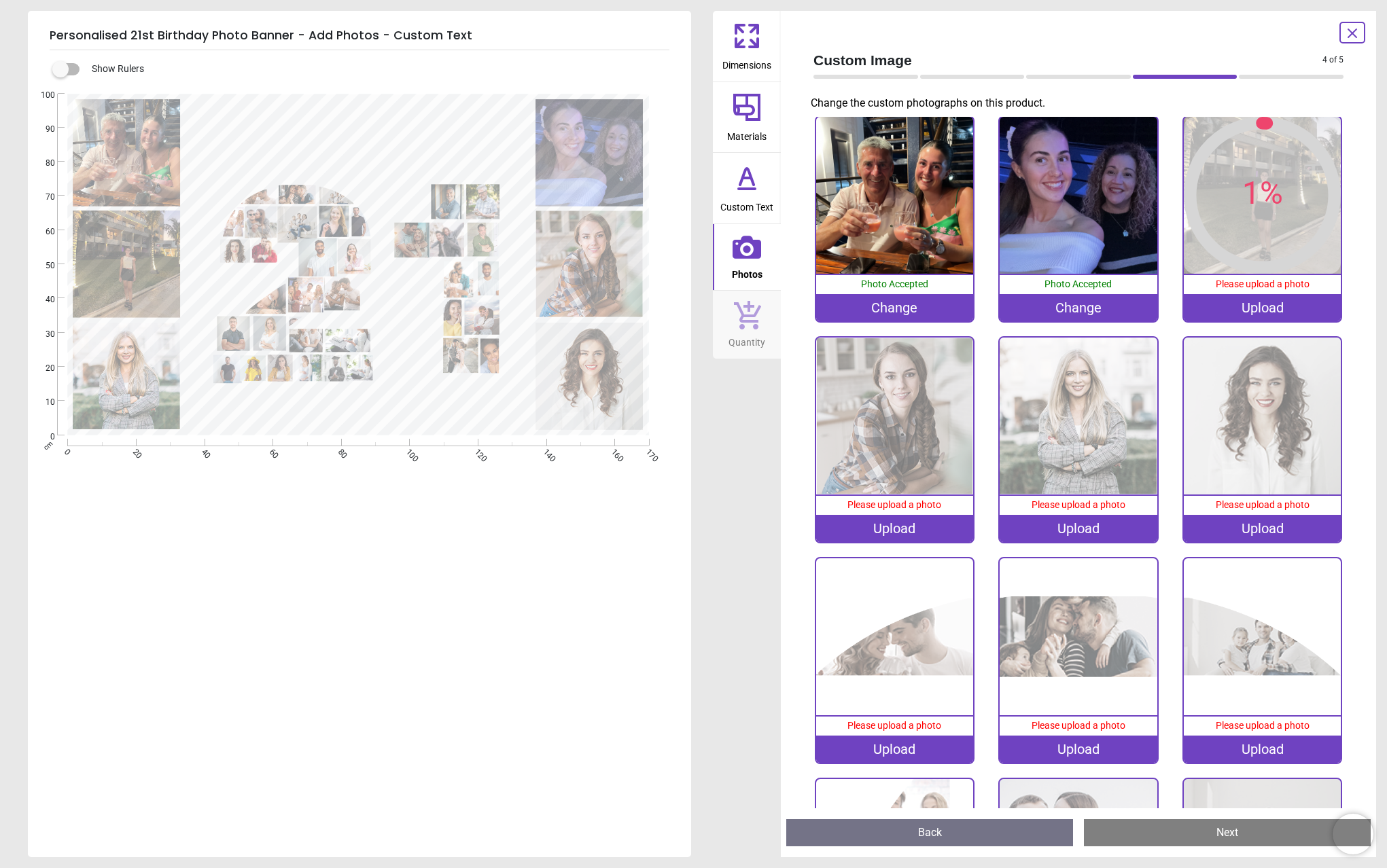
click at [889, 521] on div "Upload" at bounding box center [895, 528] width 157 height 27
